Goal: Participate in discussion

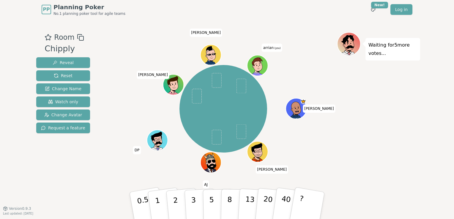
click at [360, 118] on div "Waiting for 5 more votes..." at bounding box center [378, 113] width 83 height 163
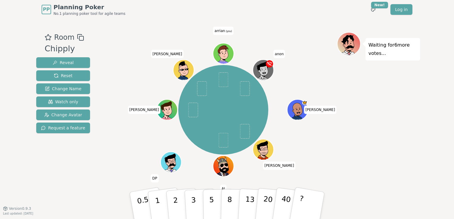
click at [344, 106] on div "Waiting for 6 more votes..." at bounding box center [378, 113] width 83 height 163
click at [207, 201] on button "5" at bounding box center [218, 205] width 31 height 45
click at [192, 194] on p "3" at bounding box center [194, 206] width 7 height 32
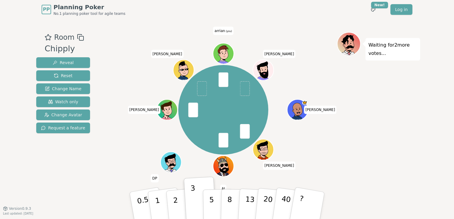
click at [103, 167] on div "Room Chipply Reveal Reset Change Name Watch only Change Avatar Request a featur…" at bounding box center [227, 113] width 386 height 163
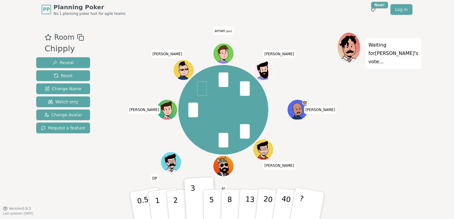
click at [322, 163] on div "[PERSON_NAME] [PERSON_NAME] AJ DP [PERSON_NAME] arrian (you) [PERSON_NAME]" at bounding box center [223, 110] width 227 height 134
click at [171, 202] on button "2" at bounding box center [183, 205] width 34 height 47
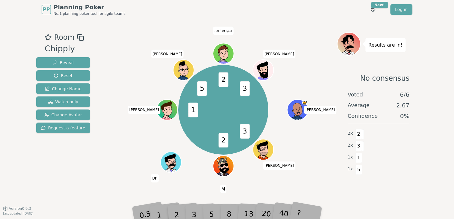
click at [190, 210] on div "0.5 1 2 3 5 8 13 20 40 ?" at bounding box center [227, 206] width 178 height 21
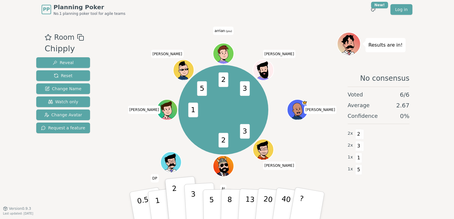
click at [191, 208] on button "3" at bounding box center [200, 206] width 32 height 46
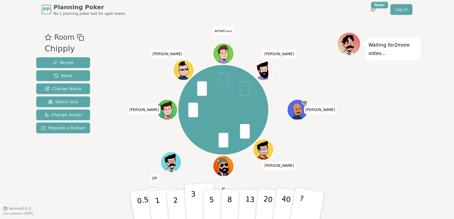
click at [199, 205] on button "3" at bounding box center [200, 206] width 32 height 46
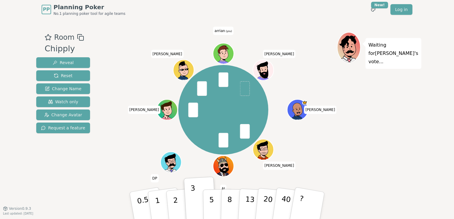
click at [129, 161] on div "[PERSON_NAME] [PERSON_NAME] AJ DP [PERSON_NAME] arrian (you) [PERSON_NAME]" at bounding box center [223, 110] width 227 height 134
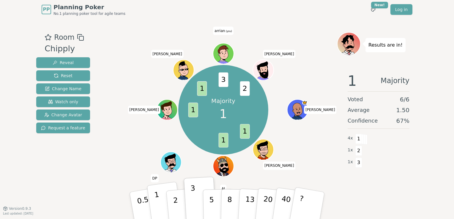
click at [149, 204] on button "1" at bounding box center [164, 206] width 35 height 48
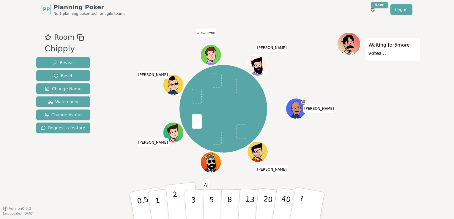
click at [178, 191] on button "2" at bounding box center [183, 205] width 34 height 47
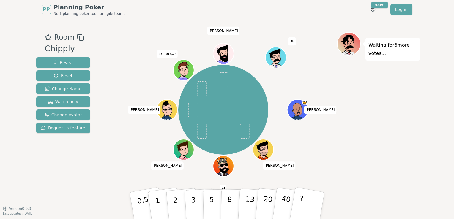
drag, startPoint x: 301, startPoint y: 90, endPoint x: 306, endPoint y: 85, distance: 7.2
click at [301, 90] on div "[PERSON_NAME] [PERSON_NAME] [PERSON_NAME] arrian (you) [PERSON_NAME] DP" at bounding box center [223, 110] width 227 height 134
click at [63, 102] on span "Watch only" at bounding box center [63, 102] width 30 height 6
